Goal: Register for event/course

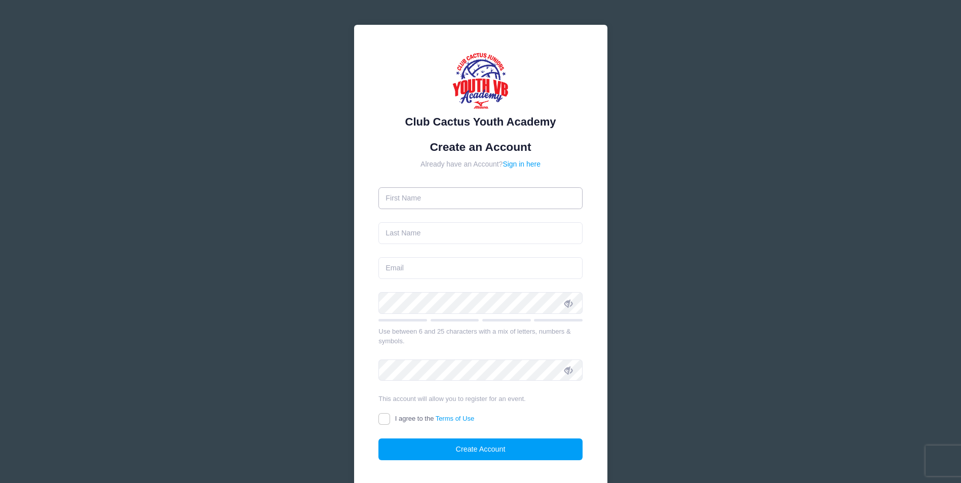
click at [459, 193] on input "text" at bounding box center [481, 198] width 204 height 22
type input "Sheila"
type input "[PERSON_NAME]"
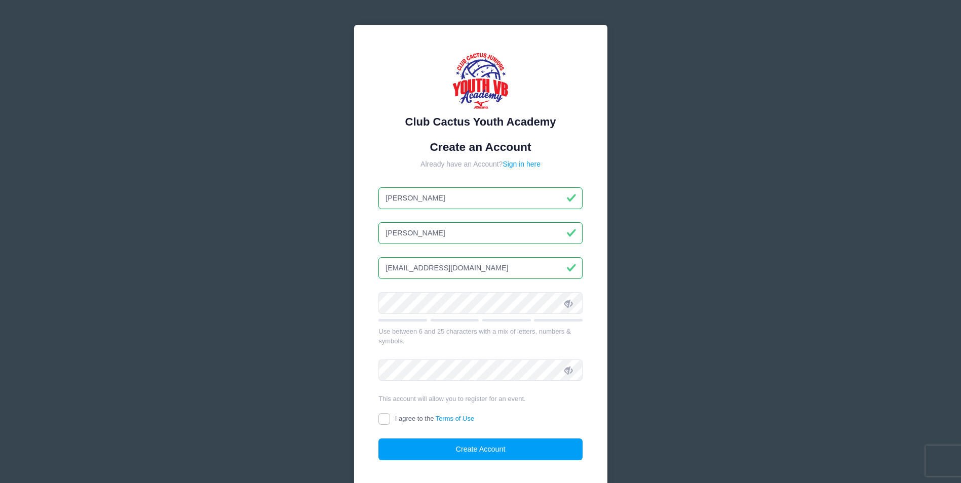
type input "[EMAIL_ADDRESS][DOMAIN_NAME]"
click at [573, 299] on span at bounding box center [568, 302] width 17 height 17
click at [386, 415] on input "I agree to the Terms of Use" at bounding box center [385, 419] width 12 height 12
checkbox input "true"
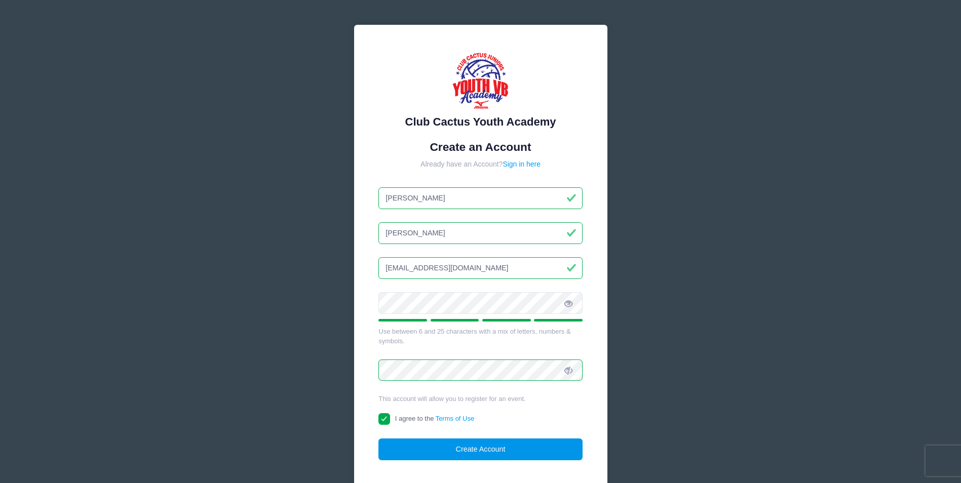
click at [463, 452] on button "Create Account" at bounding box center [481, 450] width 204 height 22
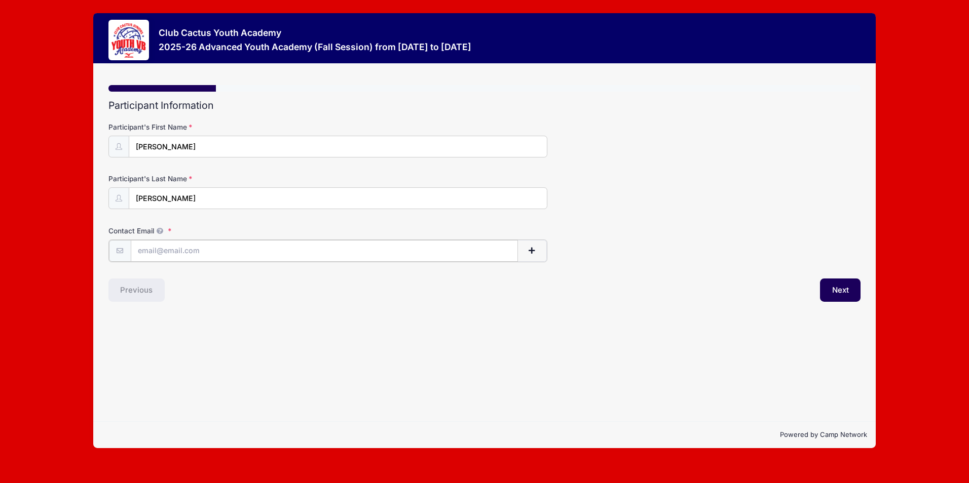
click at [144, 254] on input "Contact Email" at bounding box center [324, 251] width 387 height 22
type input "[EMAIL_ADDRESS][DOMAIN_NAME]"
click at [838, 288] on button "Next" at bounding box center [840, 289] width 41 height 23
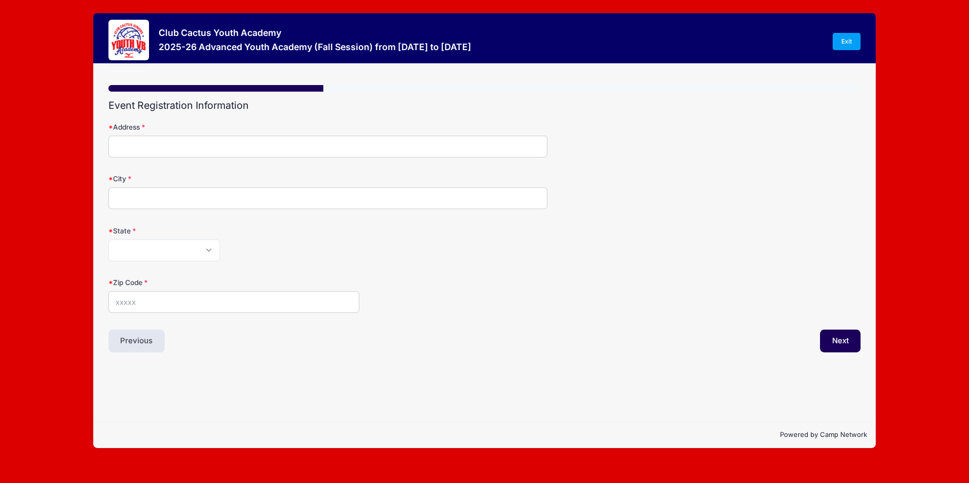
click at [301, 158] on form "Address City State Alabama Alaska American Samoa Arizona Arkansas Armed Forces …" at bounding box center [484, 217] width 752 height 191
click at [300, 150] on input "Address" at bounding box center [327, 147] width 439 height 22
type input "9152 N Treasure Mountain Dr"
type input "Tucson"
select select "AZ"
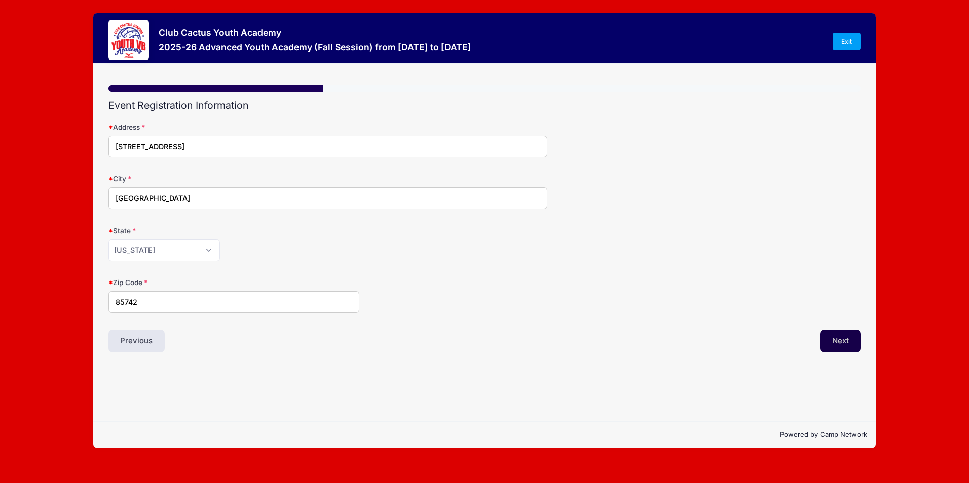
type input "85742"
click at [848, 341] on button "Next" at bounding box center [840, 341] width 41 height 23
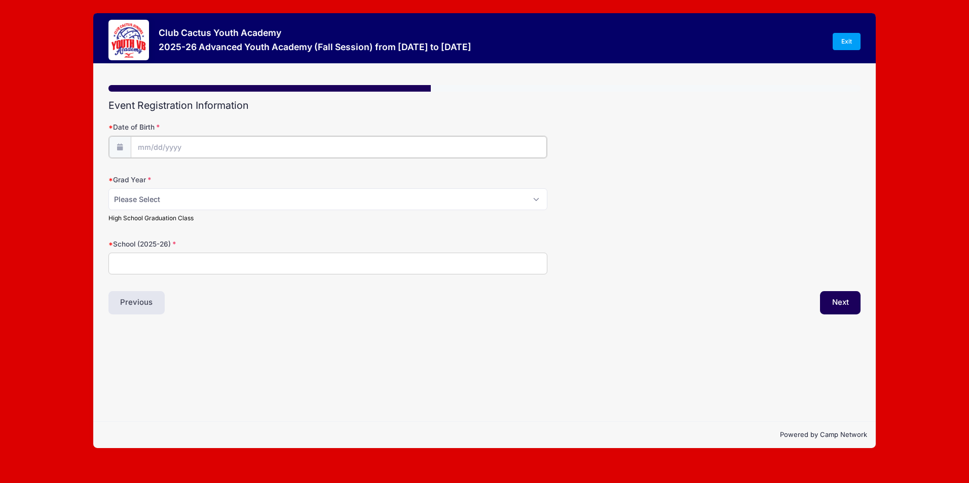
click at [191, 137] on input "Date of Birth" at bounding box center [339, 147] width 416 height 22
click at [196, 150] on input "Date of Birth" at bounding box center [339, 147] width 416 height 22
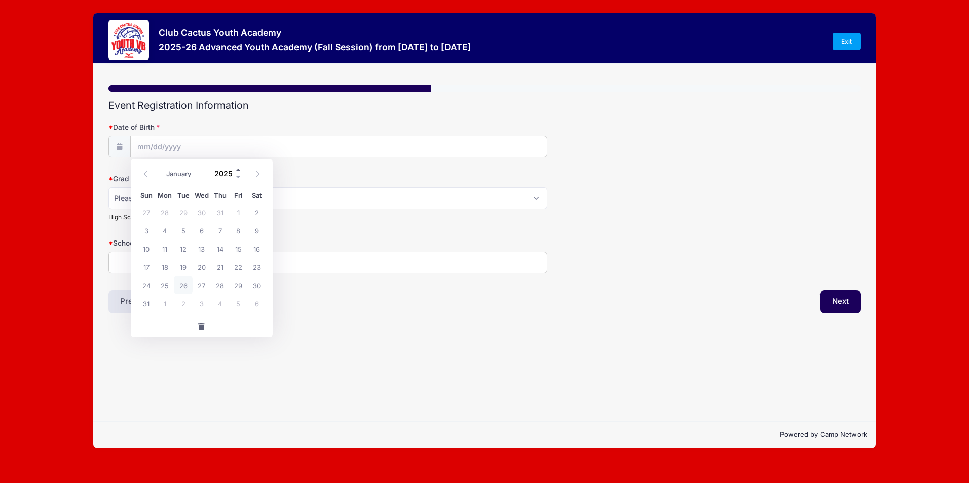
click at [237, 168] on span at bounding box center [238, 170] width 7 height 8
click at [241, 178] on span at bounding box center [238, 178] width 7 height 8
click at [240, 177] on span at bounding box center [238, 178] width 7 height 8
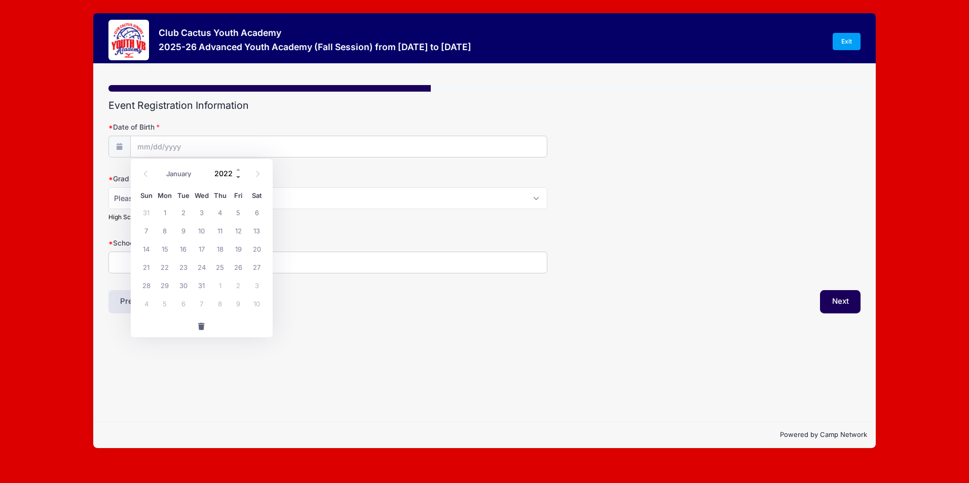
click at [240, 177] on span at bounding box center [238, 178] width 7 height 8
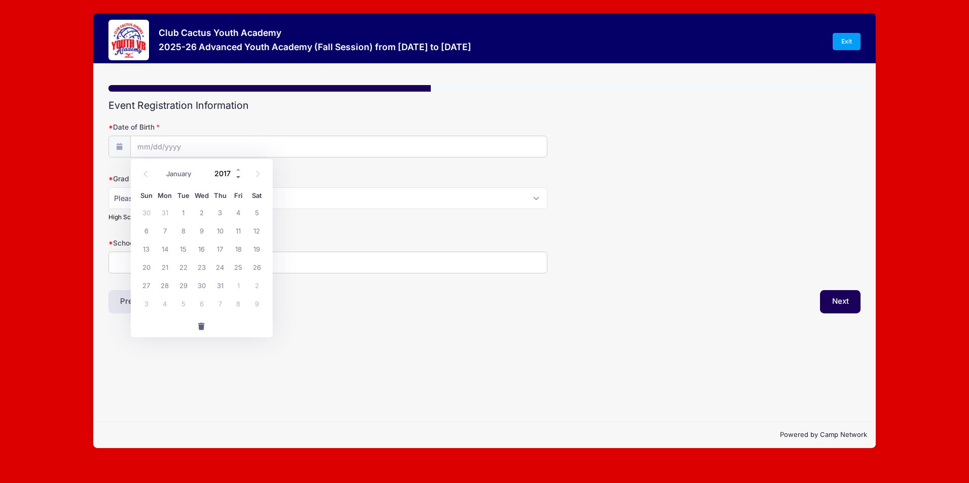
click at [240, 177] on span at bounding box center [238, 178] width 7 height 8
type input "2016"
click at [190, 173] on select "January February March April May June July August September October November De…" at bounding box center [183, 174] width 45 height 13
select select "4"
click at [161, 168] on select "January February March April May June July August September October November De…" at bounding box center [183, 174] width 45 height 13
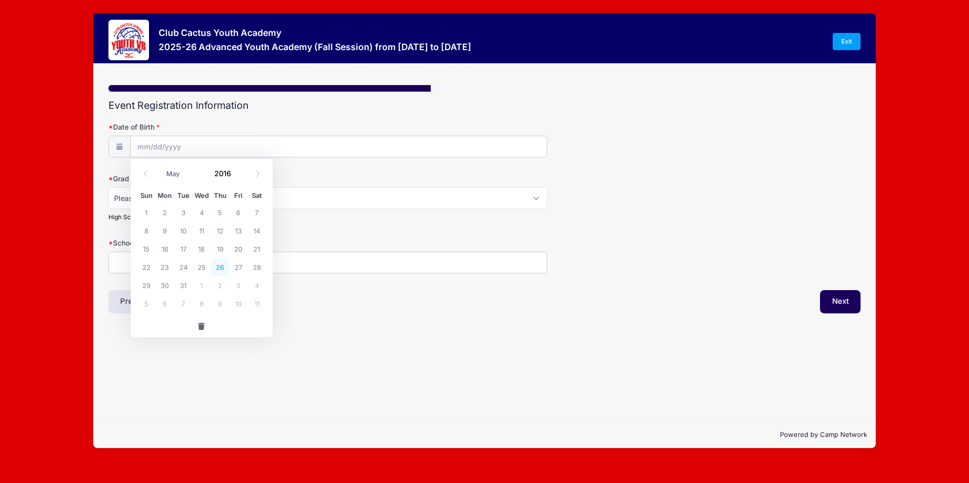
click at [222, 264] on span "26" at bounding box center [220, 267] width 18 height 18
type input "05/26/2016"
click at [209, 200] on select "Please Select 2029 2030 2031 2032 2033 2034 2035 2036 2037 2038 2039 2040" at bounding box center [327, 198] width 439 height 22
click at [214, 175] on label "Grad Year" at bounding box center [233, 179] width 251 height 10
click at [214, 187] on select "Please Select 2029 2030 2031 2032 2033 2034 2035 2036 2037 2038 2039 2040" at bounding box center [327, 198] width 439 height 22
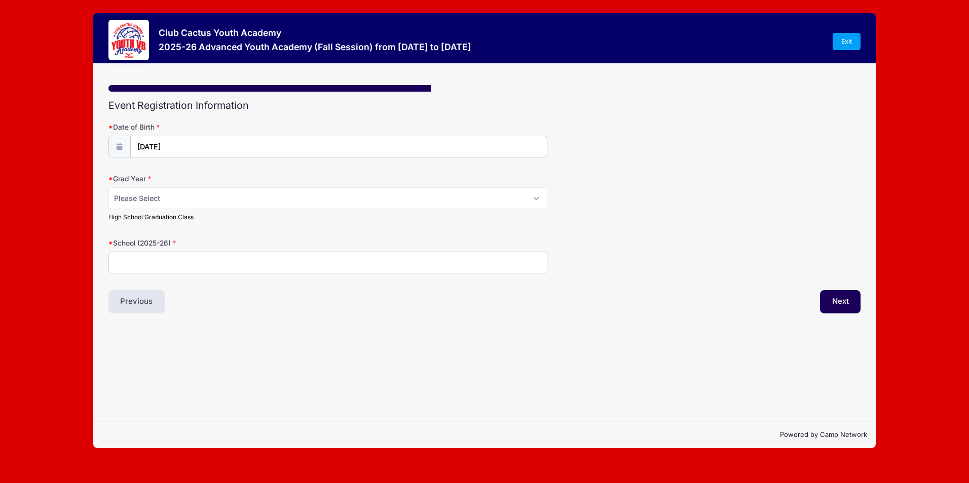
click at [174, 261] on input "School (2025-26)" at bounding box center [327, 263] width 439 height 22
type input "Sonoran Science Academy"
click at [219, 204] on select "Please Select 2029 2030 2031 2032 2033 2034 2035 2036 2037 2038 2039 2040" at bounding box center [327, 198] width 439 height 22
click at [108, 187] on select "Please Select 2029 2030 2031 2032 2033 2034 2035 2036 2037 2038 2039 2040" at bounding box center [327, 198] width 439 height 22
click at [511, 206] on select "Please Select 2029 2030 2031 2032 2033 2034 2035 2036 2037 2038 2039 2040" at bounding box center [327, 198] width 439 height 22
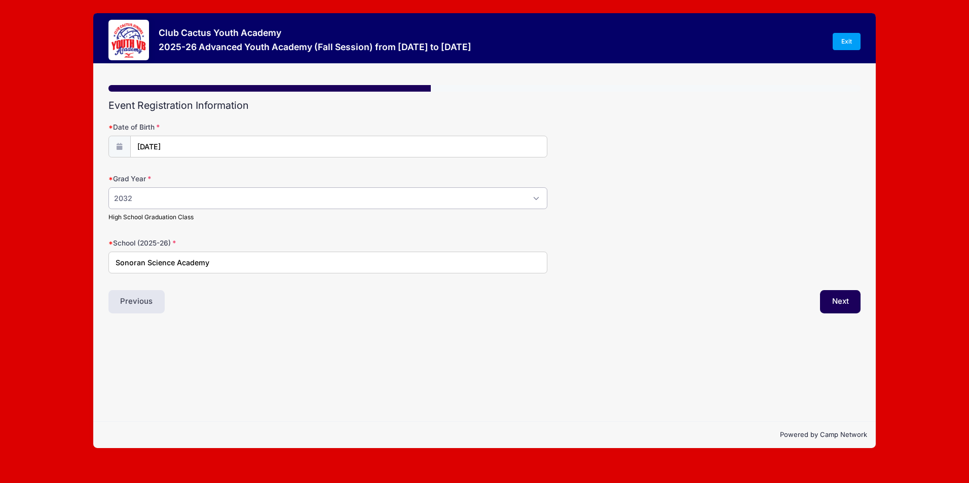
select select "2033"
click at [108, 187] on select "Please Select 2029 2030 2031 2032 2033 2034 2035 2036 2037 2038 2039 2040" at bounding box center [327, 198] width 439 height 22
click at [840, 298] on button "Next" at bounding box center [840, 301] width 41 height 23
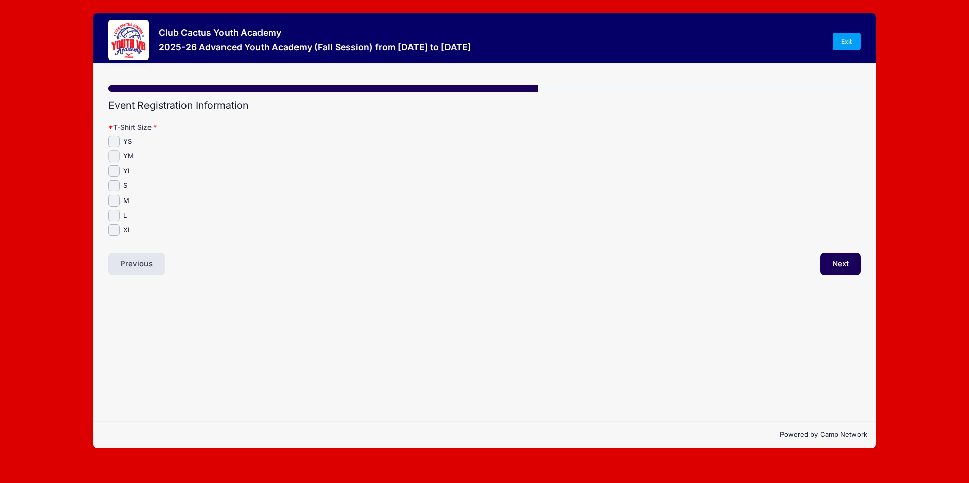
click at [114, 158] on input "YM" at bounding box center [114, 156] width 12 height 12
checkbox input "true"
click at [831, 263] on button "Next" at bounding box center [840, 264] width 41 height 23
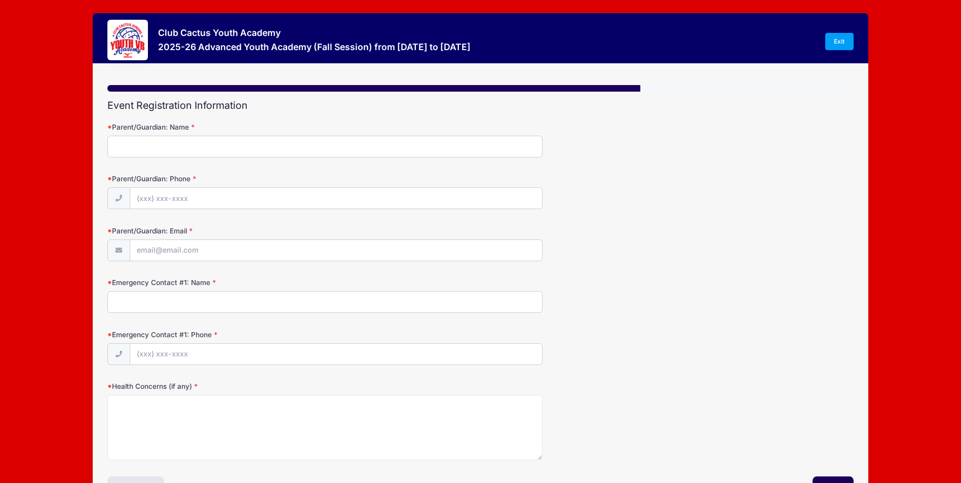
click at [442, 159] on form "Parent/Guardian: Name Parent/Guardian: Phone Parent/Guardian: Email Emergency C…" at bounding box center [480, 291] width 746 height 338
click at [197, 146] on input "Parent/Guardian: Name" at bounding box center [324, 147] width 435 height 22
type input "Sheila Rodriguez"
click at [188, 196] on input "Parent/Guardian: Phone" at bounding box center [336, 199] width 412 height 22
type input "(520) 870-6063"
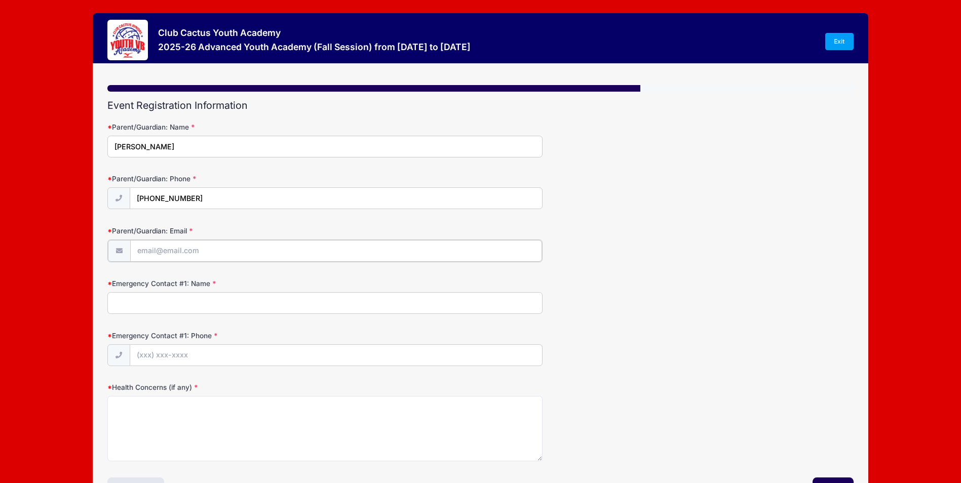
click at [184, 259] on input "Parent/Guardian: Email" at bounding box center [336, 251] width 412 height 22
type input "[EMAIL_ADDRESS][DOMAIN_NAME]"
click at [183, 302] on input "Emergency Contact #1: Name" at bounding box center [324, 302] width 435 height 22
type input "Erik Rodriguez"
click at [194, 359] on input "Emergency Contact #1: Phone" at bounding box center [336, 355] width 412 height 22
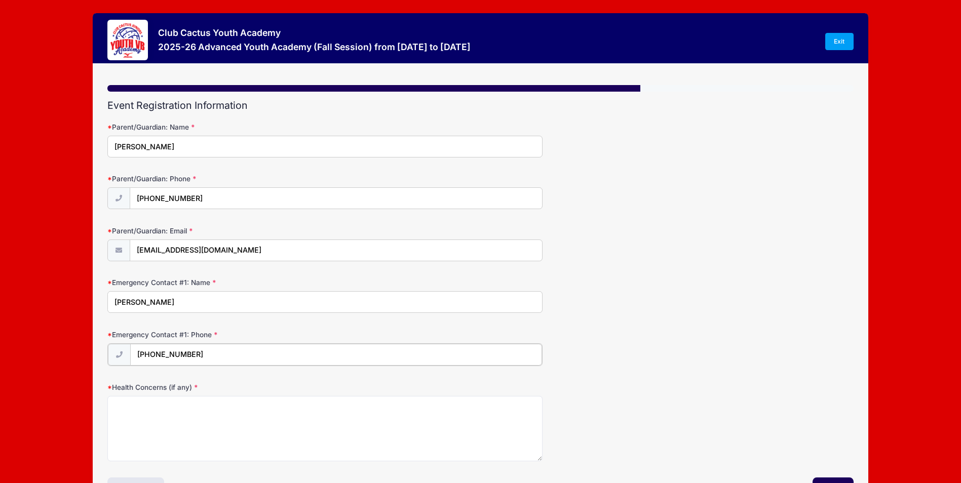
type input "(520) 247-9614"
click at [199, 419] on textarea "Health Concerns (if any)" at bounding box center [324, 427] width 435 height 65
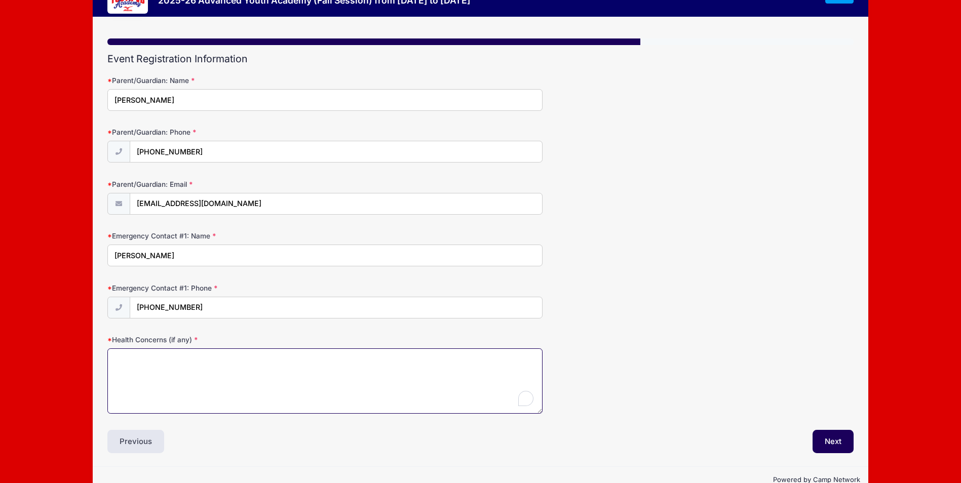
scroll to position [70, 0]
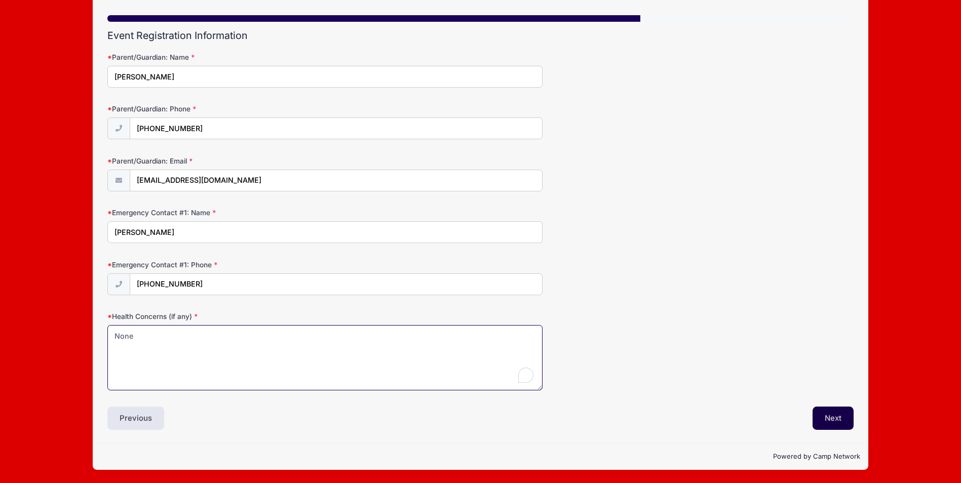
type textarea "None"
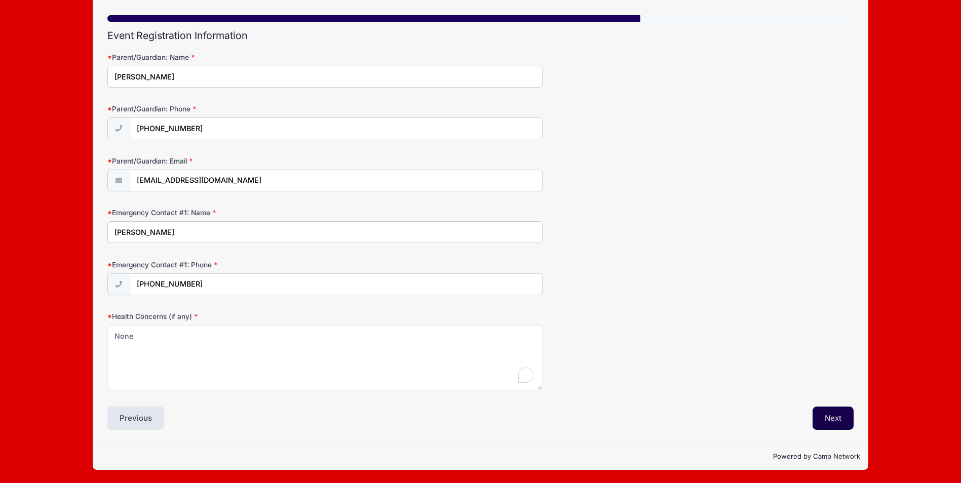
click at [848, 421] on button "Next" at bounding box center [833, 418] width 41 height 23
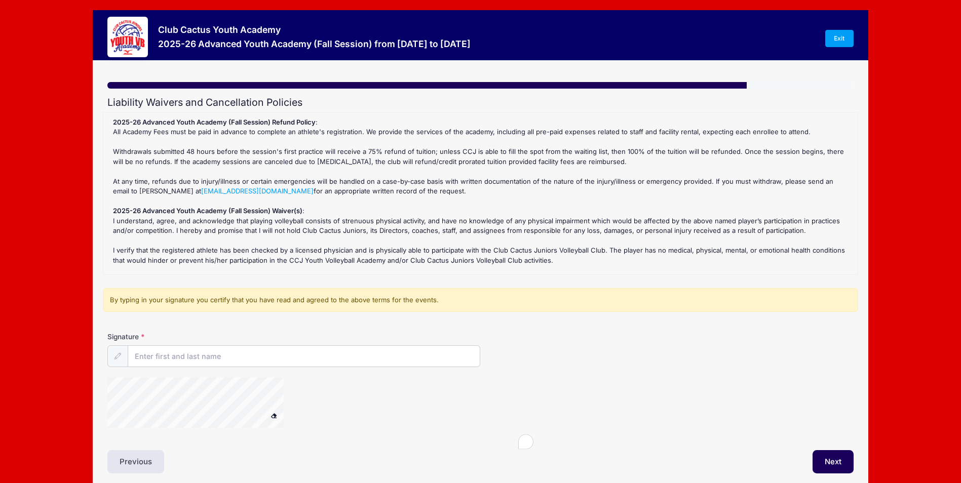
scroll to position [0, 0]
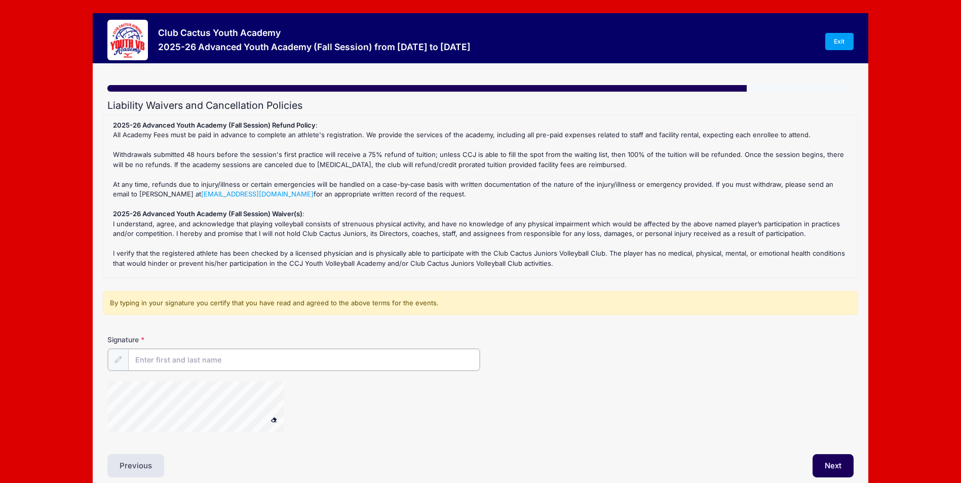
click at [289, 360] on input "Signature" at bounding box center [304, 360] width 352 height 22
type input "Sheila Rodriguez"
click at [822, 463] on button "Next" at bounding box center [833, 465] width 41 height 23
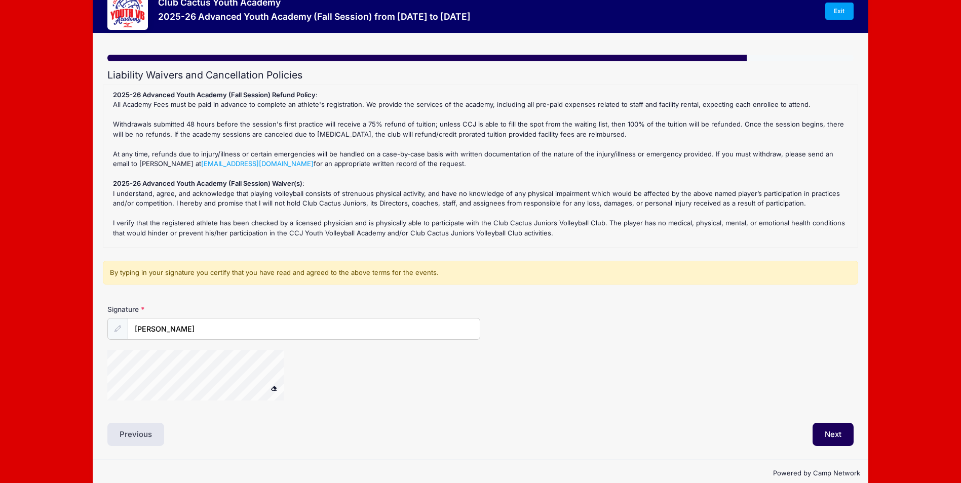
scroll to position [47, 0]
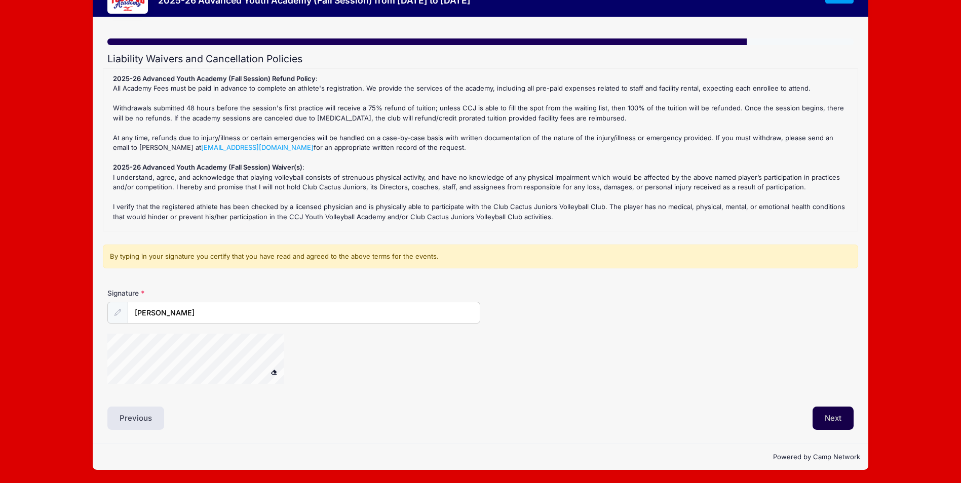
click at [836, 422] on button "Next" at bounding box center [833, 418] width 41 height 23
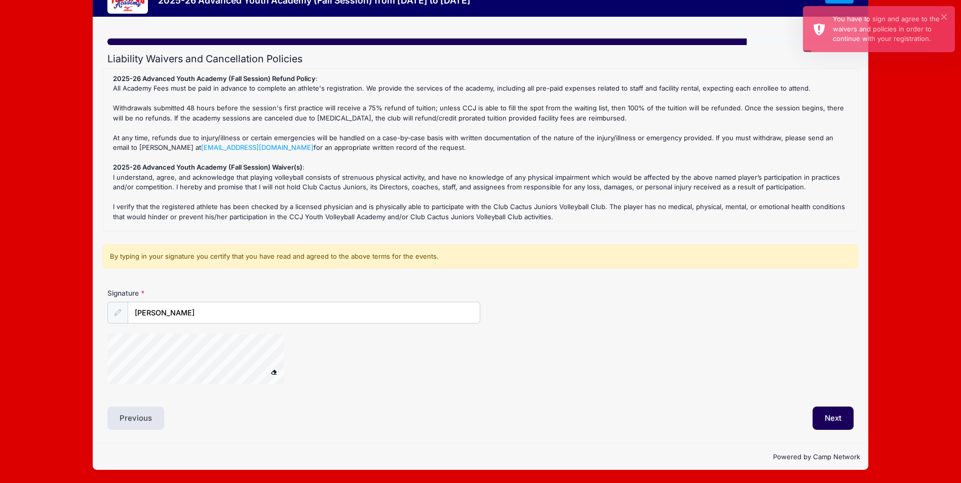
click at [117, 314] on icon at bounding box center [118, 313] width 7 height 7
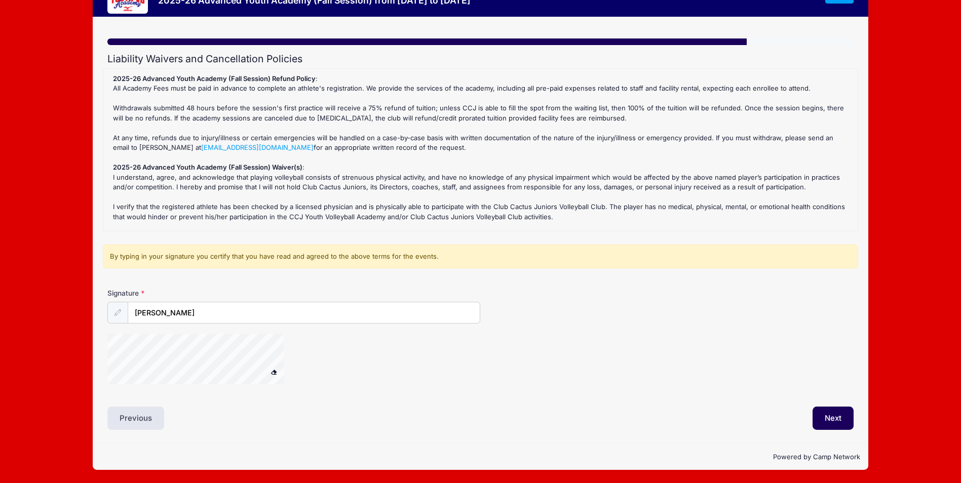
click at [274, 373] on span at bounding box center [273, 372] width 7 height 6
click at [838, 418] on button "Next" at bounding box center [833, 418] width 41 height 23
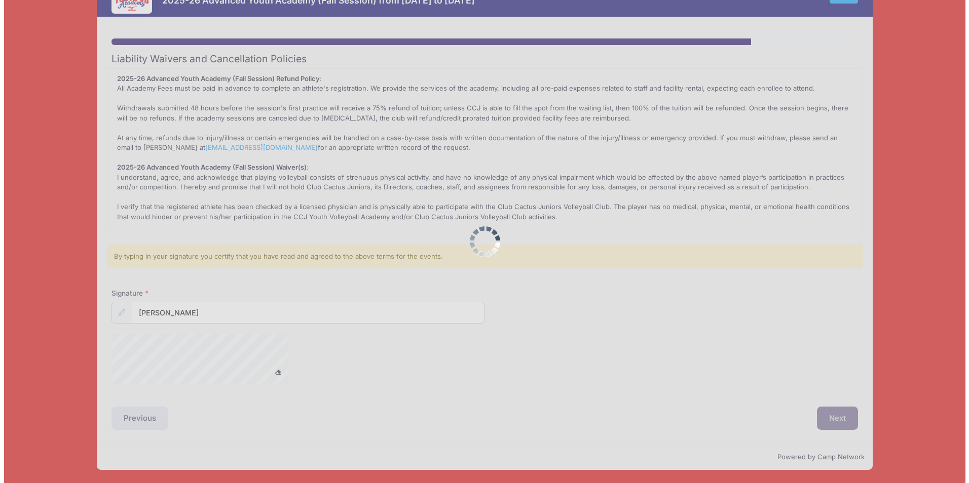
scroll to position [0, 0]
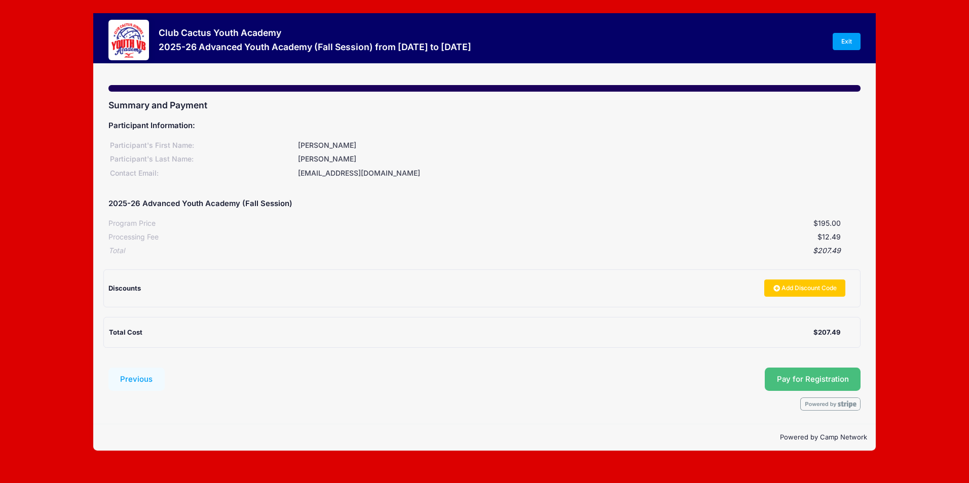
click at [786, 377] on span "Pay for Registration" at bounding box center [813, 379] width 72 height 9
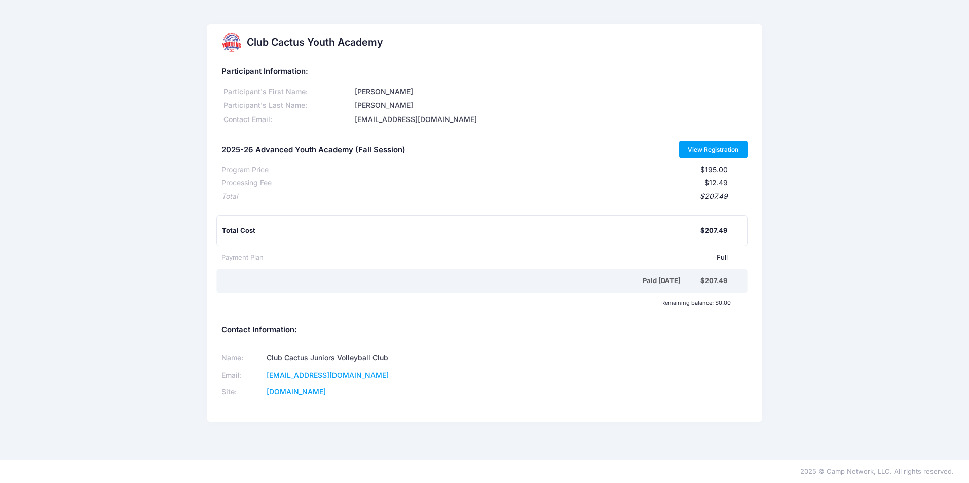
click at [724, 142] on link "View Registration" at bounding box center [713, 149] width 68 height 17
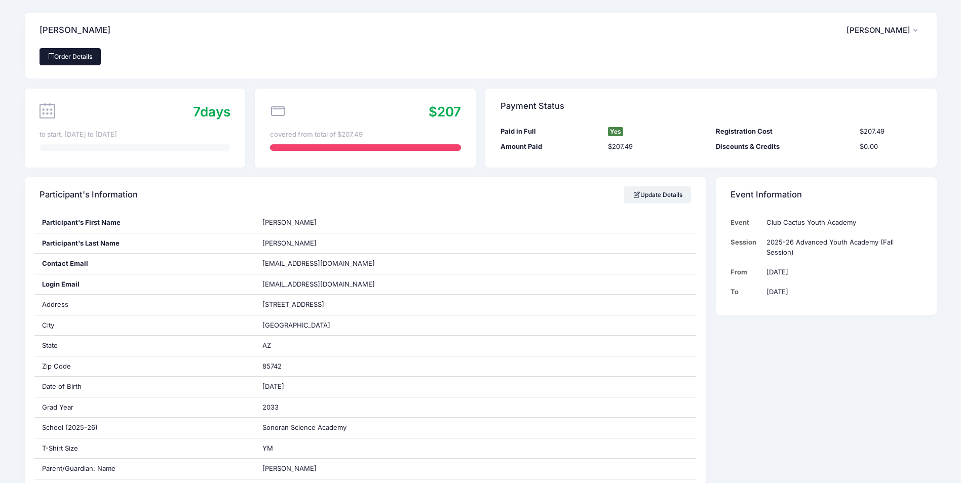
click at [87, 56] on link "Order Details" at bounding box center [71, 56] width 62 height 17
